Goal: Task Accomplishment & Management: Manage account settings

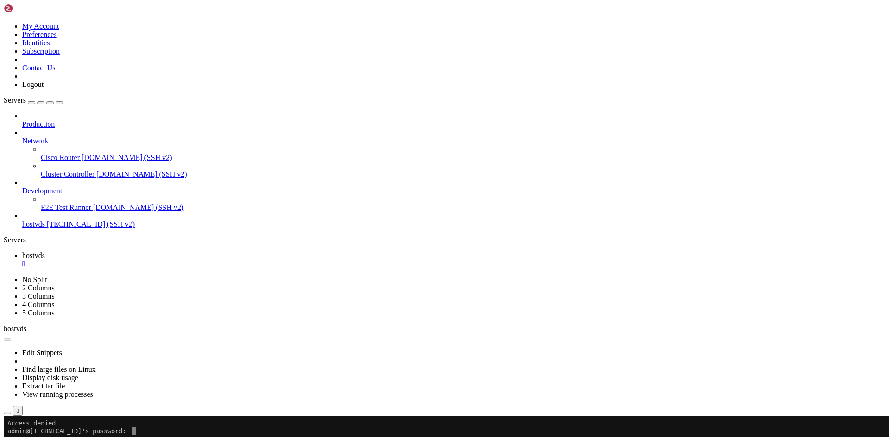
click at [45, 220] on span "hostvds" at bounding box center [33, 224] width 23 height 8
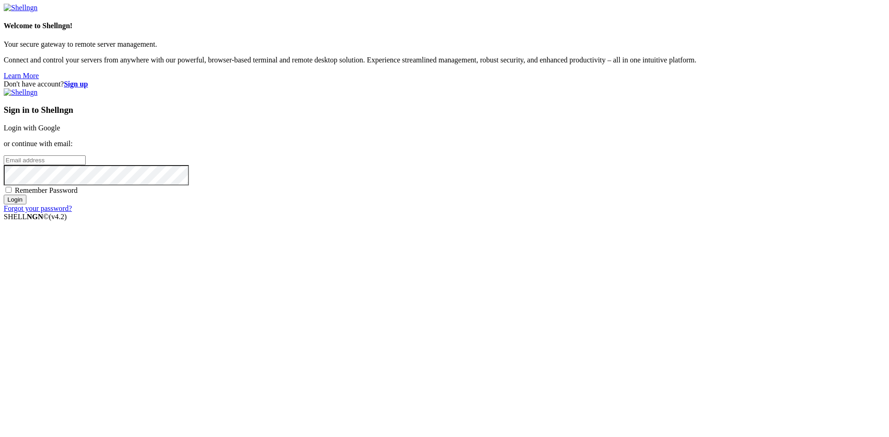
type input "[EMAIL_ADDRESS][DOMAIN_NAME]"
click at [60, 132] on link "Login with Google" at bounding box center [32, 128] width 56 height 8
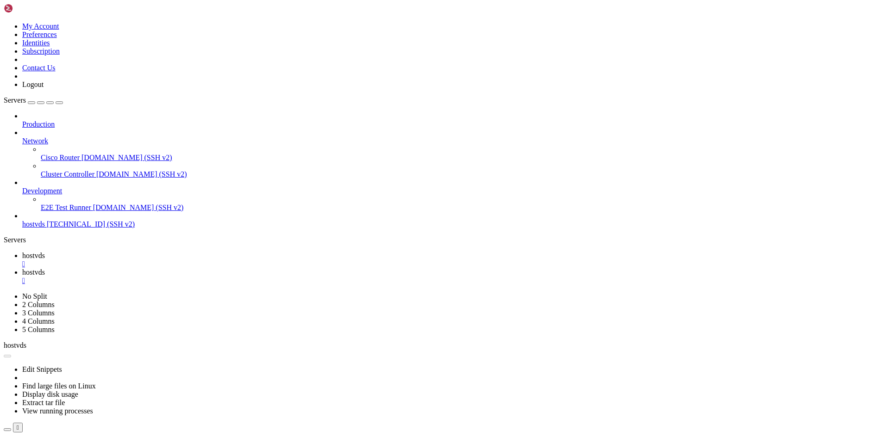
click at [162, 260] on div "" at bounding box center [453, 264] width 863 height 8
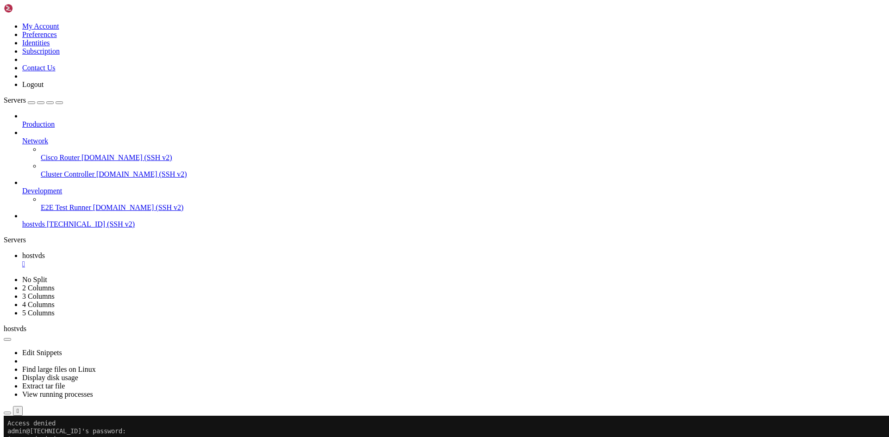
click at [167, 252] on link "hostvds " at bounding box center [453, 260] width 863 height 17
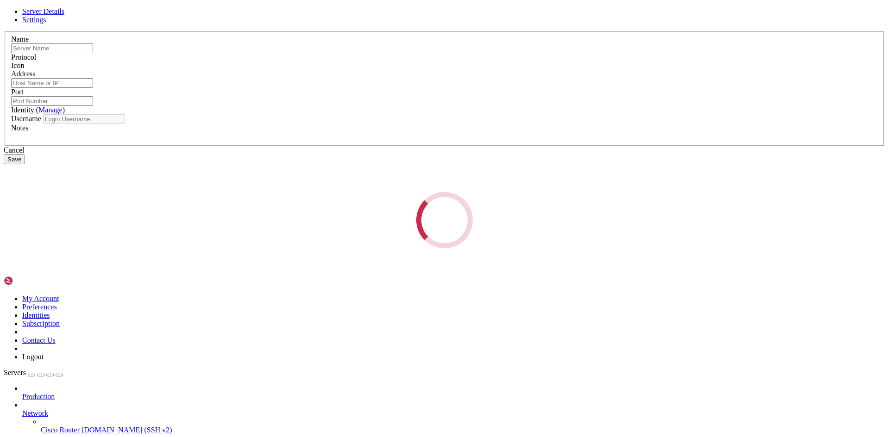
type input "hostvds"
type input "[TECHNICAL_ID]"
type input "22"
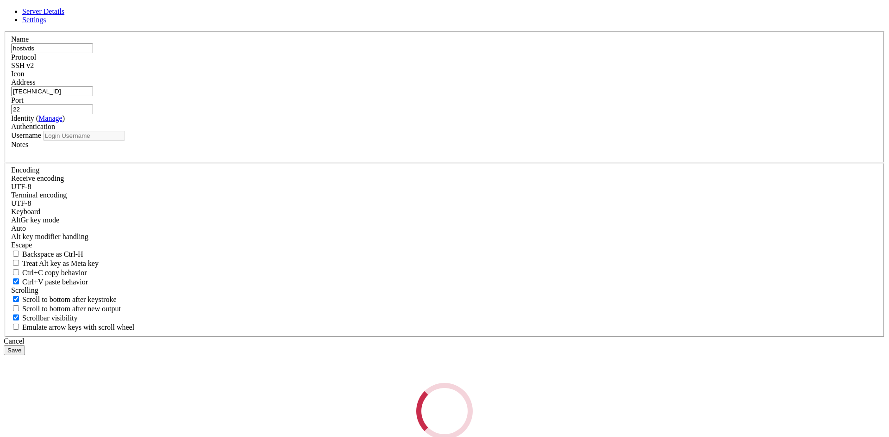
type input "admin"
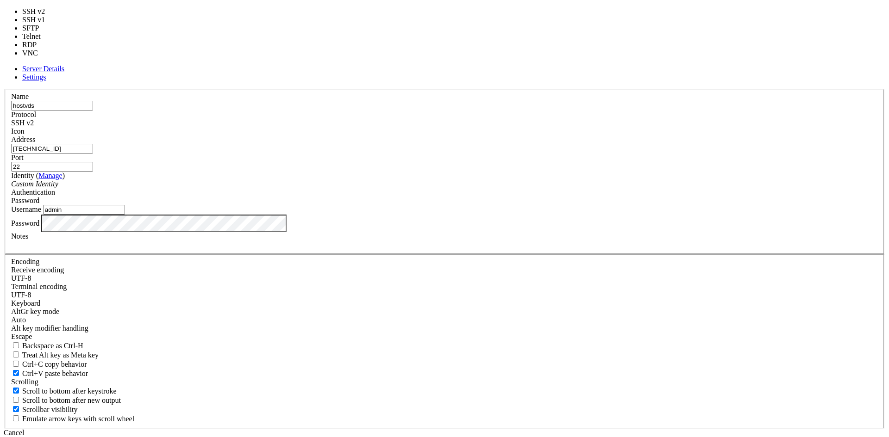
click at [500, 127] on div "SSH v2" at bounding box center [444, 123] width 867 height 8
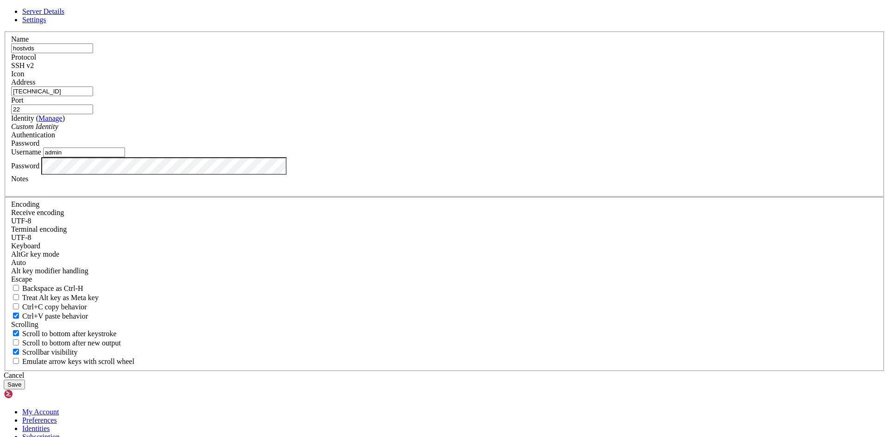
click at [500, 70] on div "SSH v2" at bounding box center [444, 66] width 867 height 8
click at [11, 78] on span at bounding box center [11, 78] width 0 height 0
click at [125, 157] on input "admin" at bounding box center [84, 153] width 82 height 10
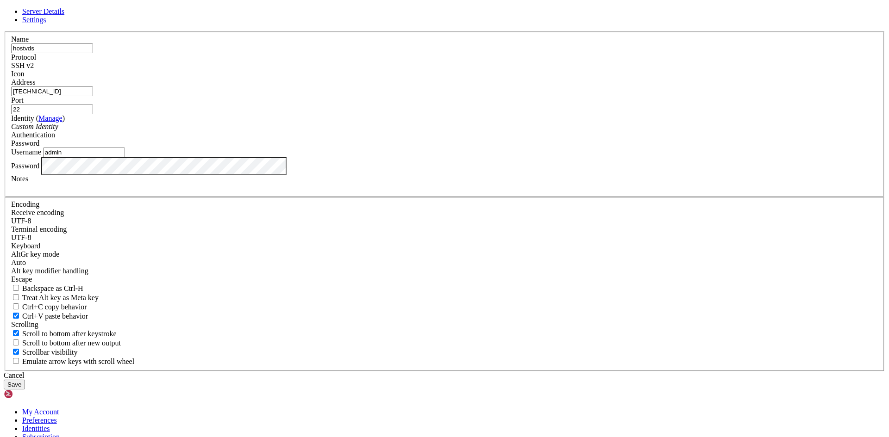
click at [46, 24] on link "Settings" at bounding box center [34, 20] width 24 height 8
click at [64, 15] on span "Server Details" at bounding box center [43, 11] width 42 height 8
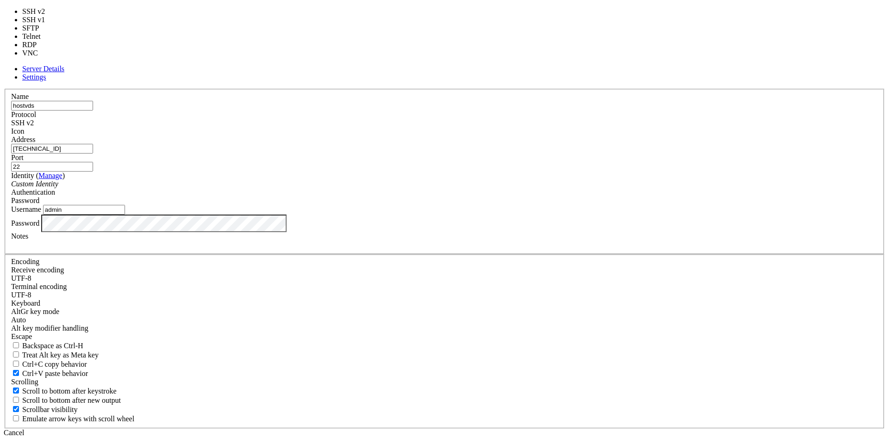
click at [500, 127] on div "SSH v2" at bounding box center [444, 123] width 867 height 8
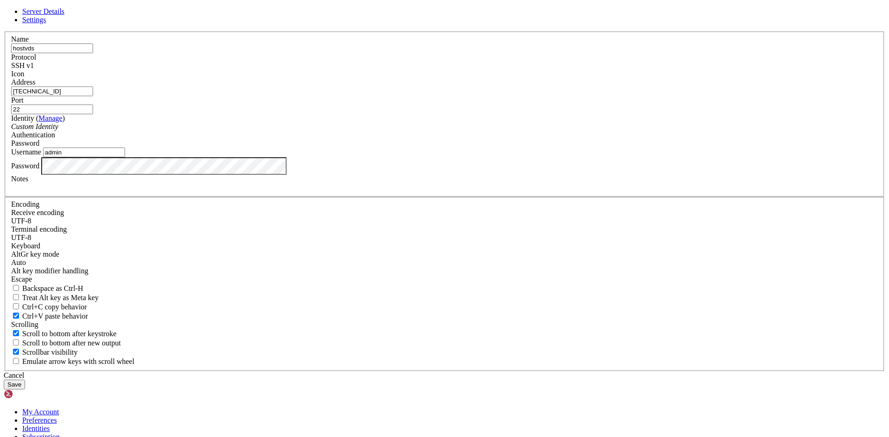
click at [25, 380] on button "Save" at bounding box center [14, 385] width 21 height 10
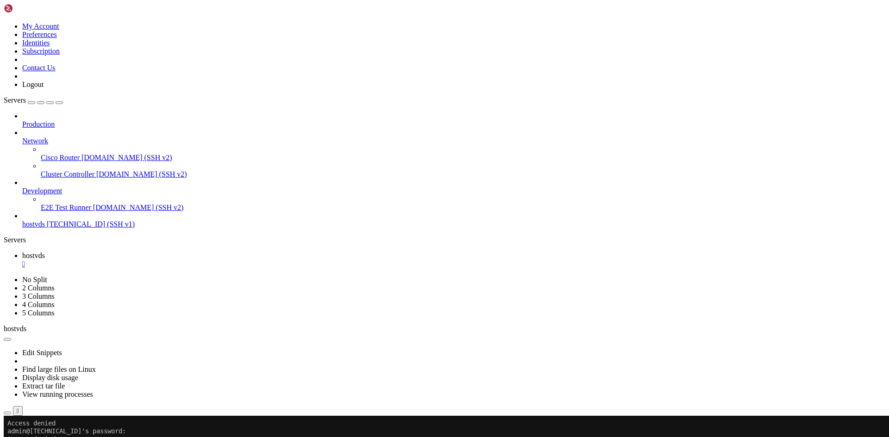
click at [162, 260] on div "" at bounding box center [453, 264] width 863 height 8
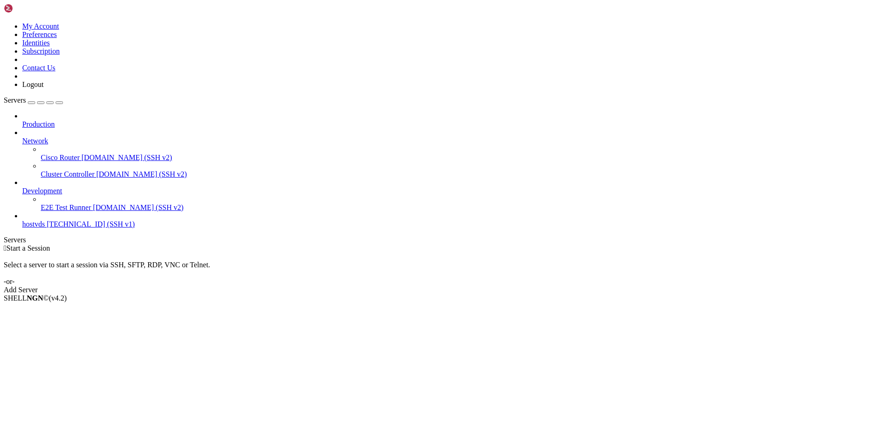
click at [45, 220] on span "hostvds" at bounding box center [33, 224] width 23 height 8
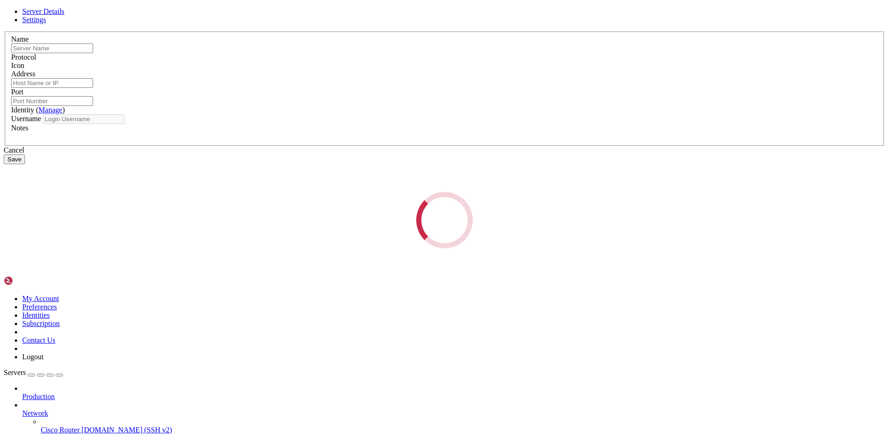
type input "hostvds"
type input "[TECHNICAL_ID]"
type input "22"
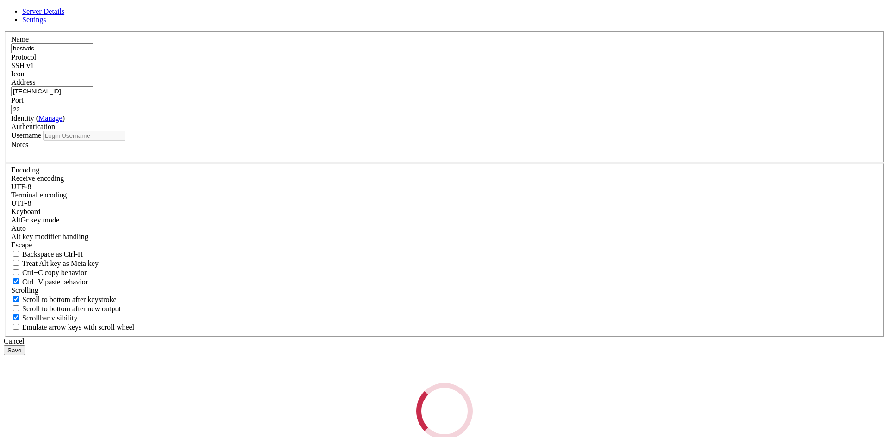
type input "admin"
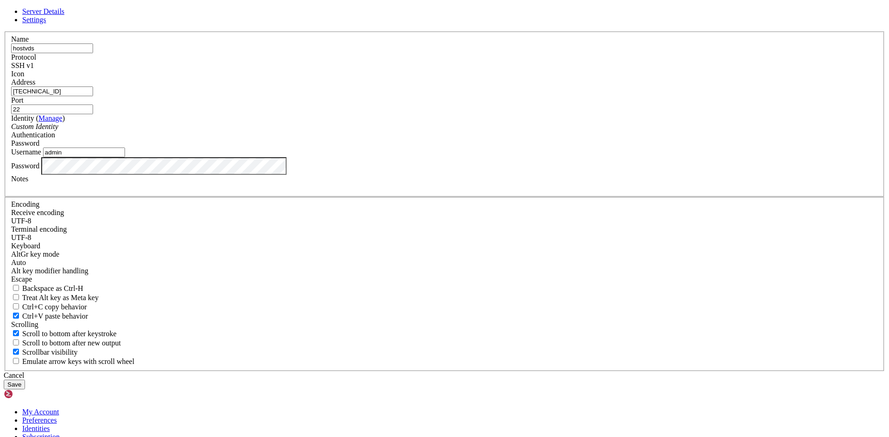
click at [497, 70] on div "SSH v1" at bounding box center [444, 66] width 867 height 8
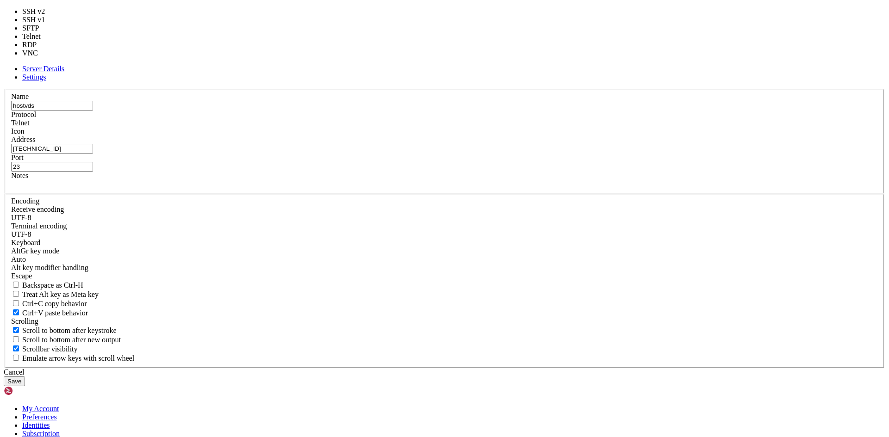
click at [499, 127] on div "Telnet" at bounding box center [444, 123] width 867 height 8
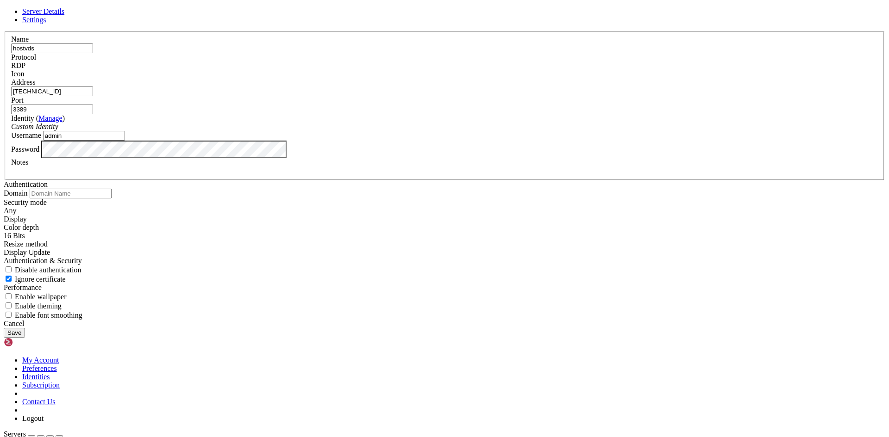
click at [93, 114] on input "3389" at bounding box center [52, 110] width 82 height 10
type input "22"
click at [25, 338] on button "Save" at bounding box center [14, 333] width 21 height 10
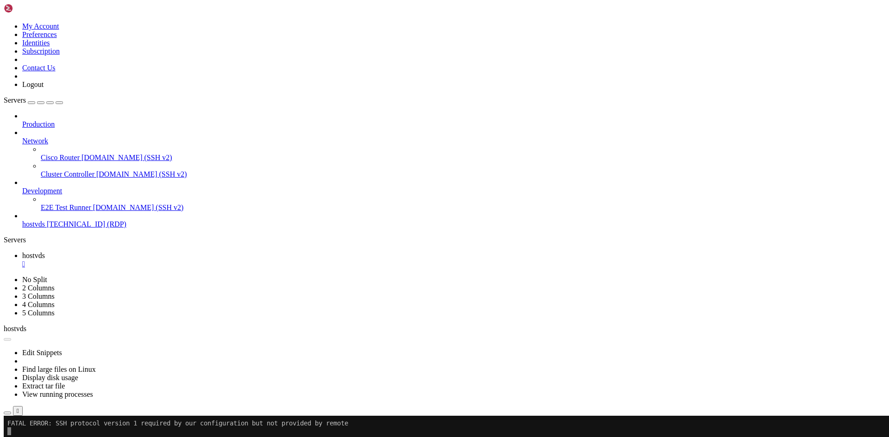
click at [161, 260] on div "" at bounding box center [453, 264] width 863 height 8
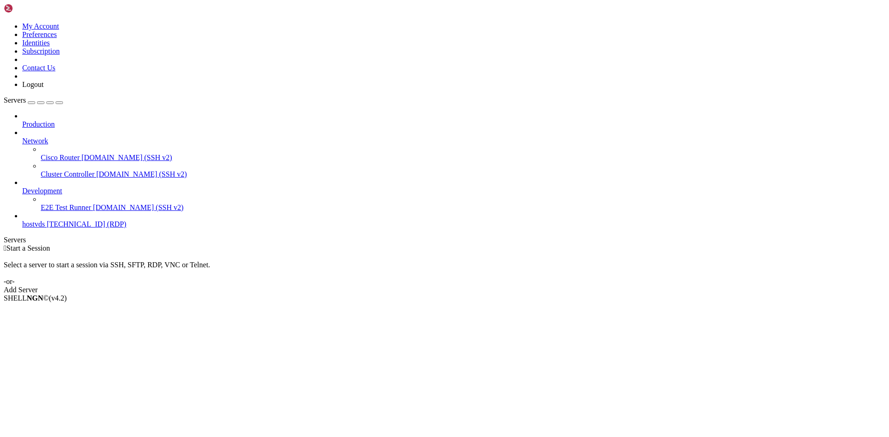
click at [45, 220] on span "hostvds" at bounding box center [33, 224] width 23 height 8
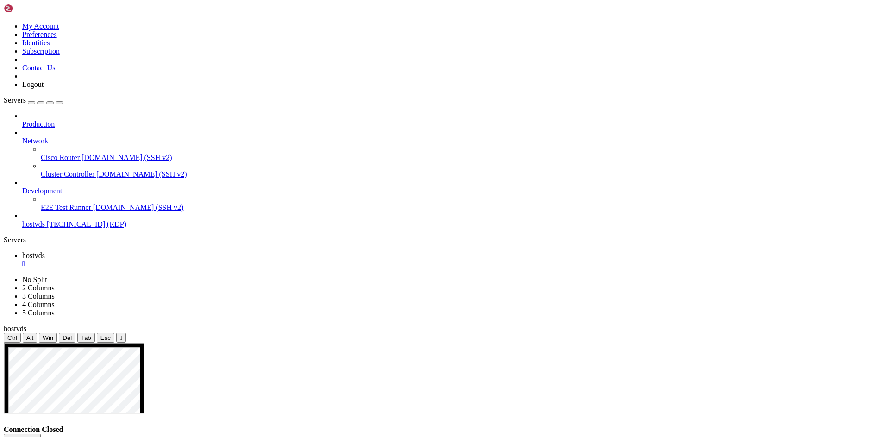
click at [81, 220] on span "[TECHNICAL_ID] (RDP)" at bounding box center [87, 224] width 80 height 8
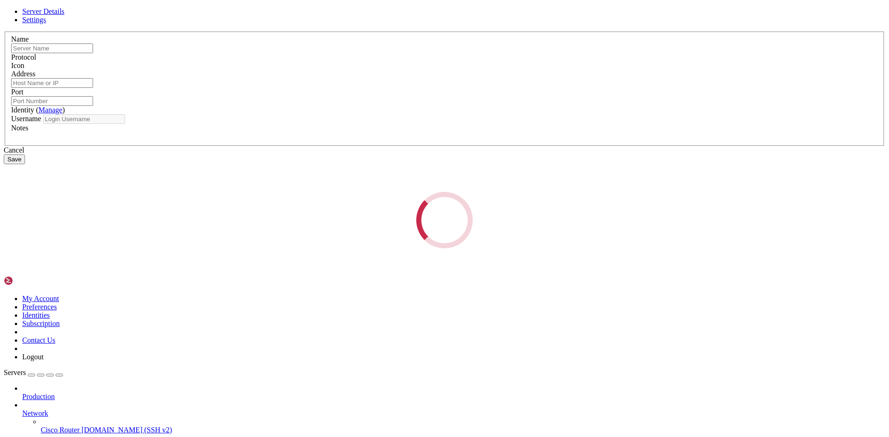
type input "hostvds"
type input "[TECHNICAL_ID]"
type input "22"
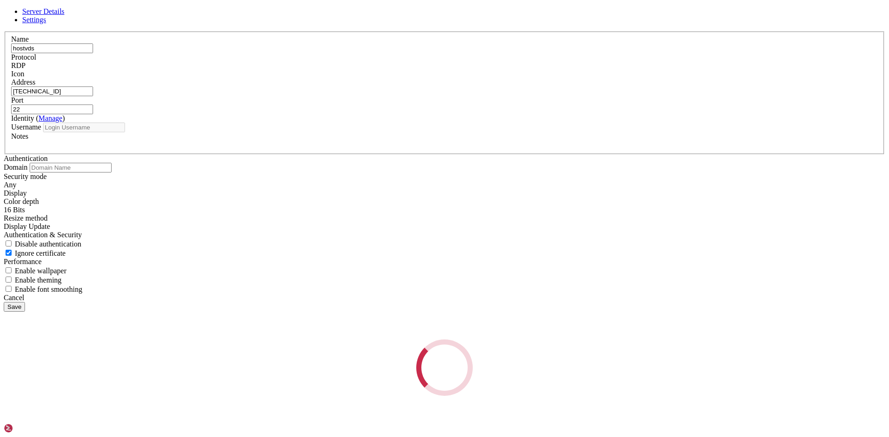
type input "admin"
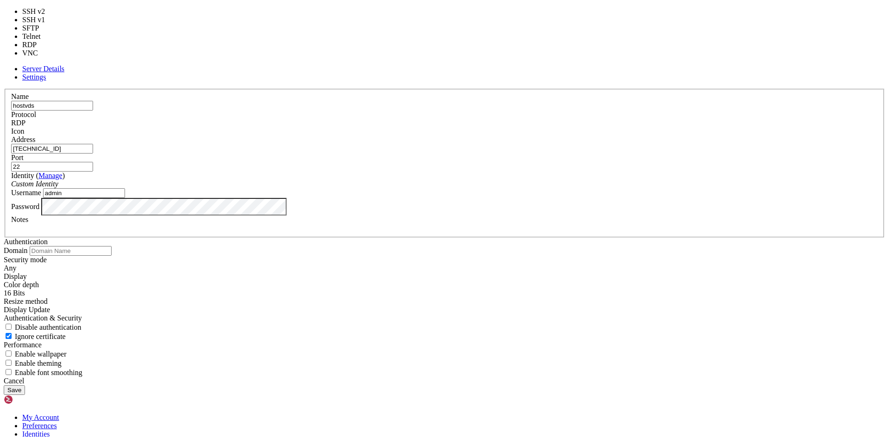
click at [25, 127] on span "RDP" at bounding box center [18, 123] width 14 height 8
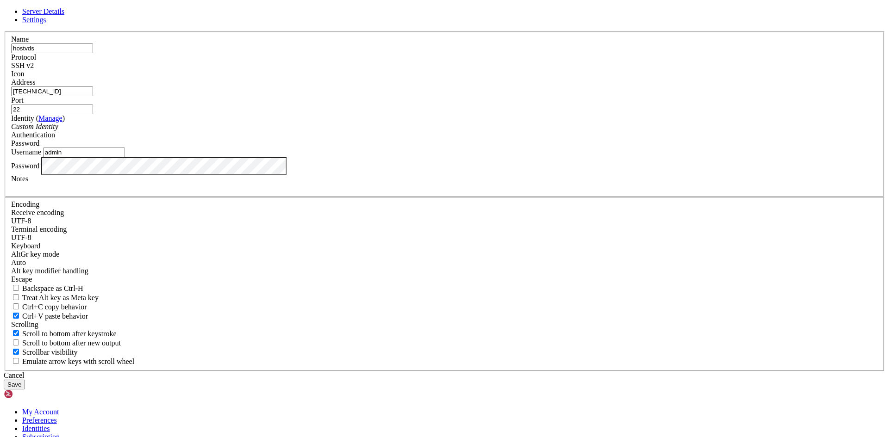
click at [25, 380] on button "Save" at bounding box center [14, 385] width 21 height 10
